Goal: Navigation & Orientation: Find specific page/section

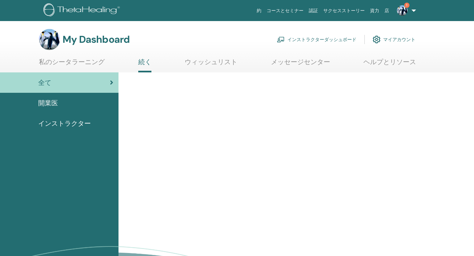
click at [329, 38] on link "インストラクターダッシュボード" at bounding box center [317, 39] width 80 height 14
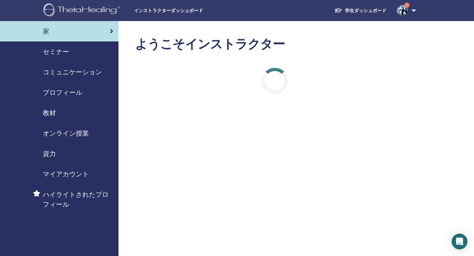
click at [62, 57] on link "セミナー" at bounding box center [59, 51] width 119 height 20
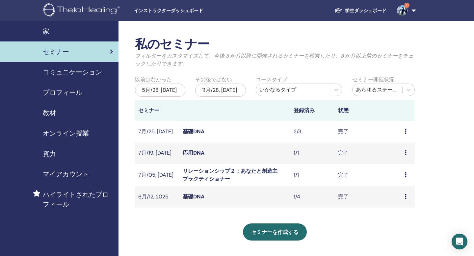
click at [405, 131] on icon at bounding box center [406, 131] width 2 height 5
click at [436, 130] on div "私のセミナー フィルターをカスタマイズして、今後 3 か月以降に開催されるセミナーを検索したり、3 か月以上前のセミナーをチェックしたりできます。 以前はなか…" at bounding box center [297, 204] width 356 height 366
click at [416, 9] on link "1" at bounding box center [405, 10] width 27 height 21
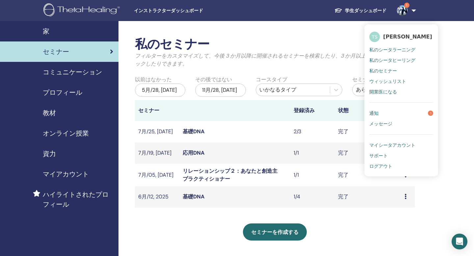
click at [271, 13] on div "学生ダッシュボード 1 TS TAKERU SUZUKI 私のシータラーニング 私のシータヒーリング 私のセミナー ウィッシュリスト 開業医になる 通知 1 …" at bounding box center [336, 10] width 206 height 21
